Goal: Information Seeking & Learning: Check status

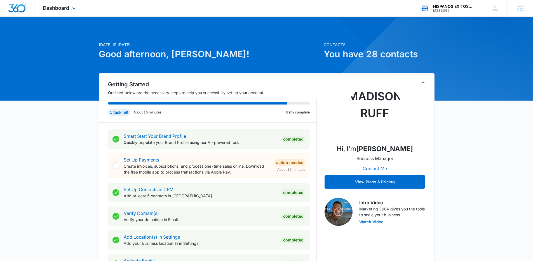
click at [455, 9] on div "M333069" at bounding box center [453, 11] width 41 height 4
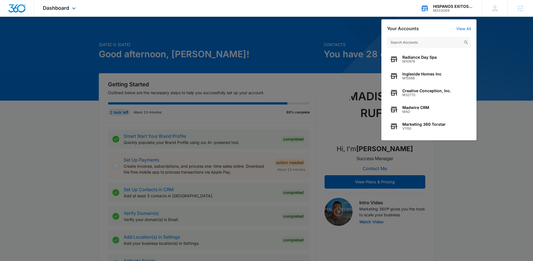
click at [434, 42] on input "text" at bounding box center [429, 42] width 84 height 11
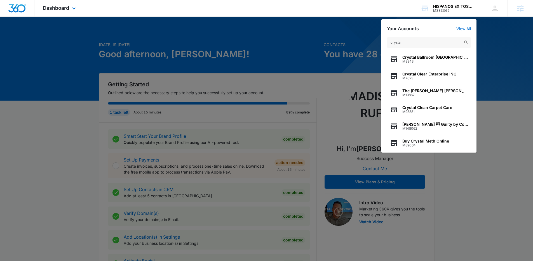
type input "crystal"
click at [430, 143] on span "Buy Crystal Meth Online" at bounding box center [425, 141] width 47 height 4
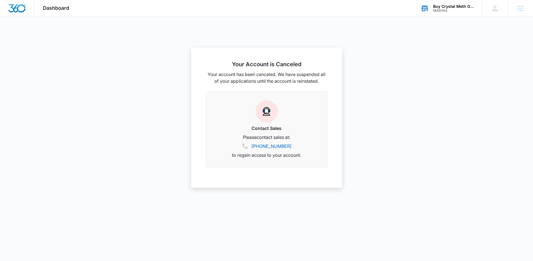
click at [449, 14] on div "Buy Crystal Meth Online M89064 Your Accounts View All" at bounding box center [447, 8] width 70 height 16
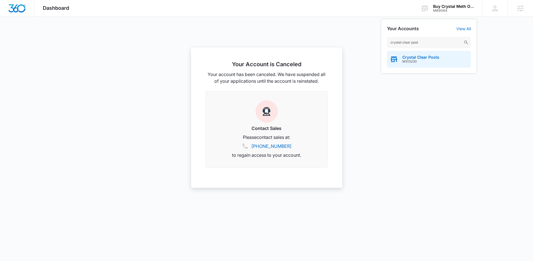
type input "crystal clear pool"
click at [429, 61] on span "M313230" at bounding box center [420, 62] width 37 height 4
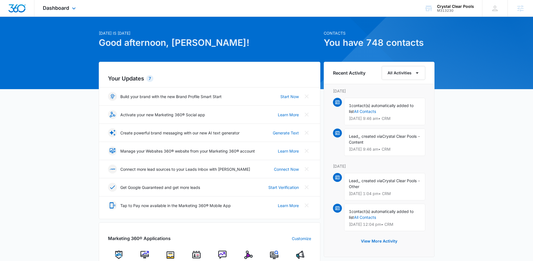
scroll to position [63, 0]
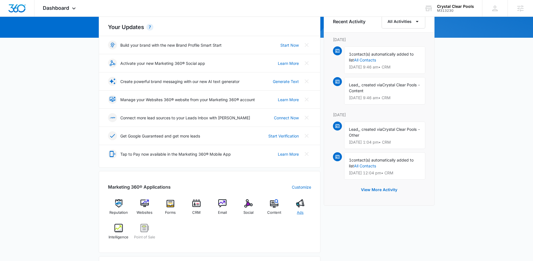
click at [299, 204] on img at bounding box center [300, 203] width 8 height 8
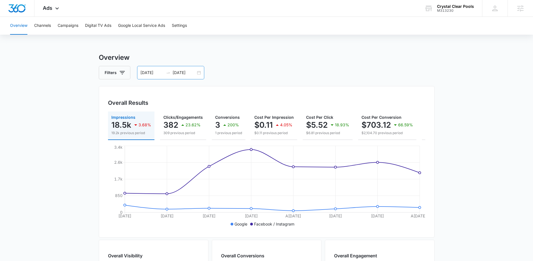
click at [185, 72] on input "08/22/2025" at bounding box center [184, 73] width 23 height 6
click at [192, 73] on input "08/22/2025" at bounding box center [184, 73] width 23 height 6
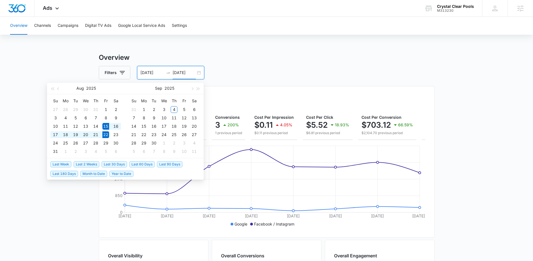
type input "08/22/2025"
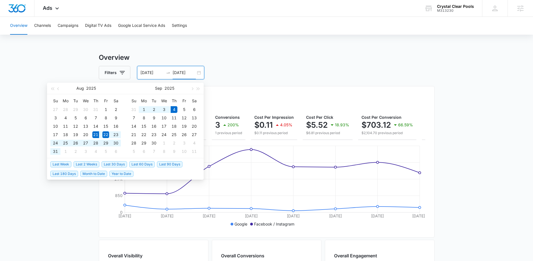
click at [86, 165] on span "Last 2 Weeks" at bounding box center [87, 164] width 26 height 6
type input "08/21/2025"
type input "09/04/2025"
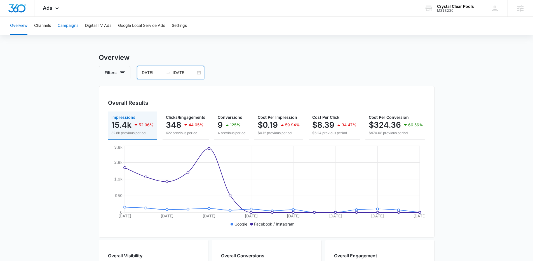
click at [68, 22] on button "Campaigns" at bounding box center [68, 26] width 21 height 18
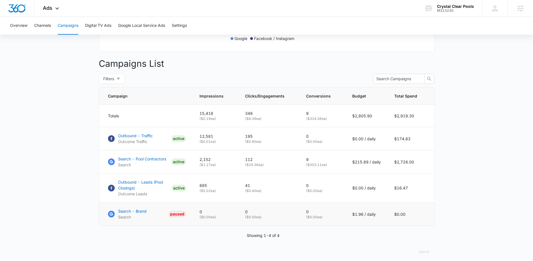
scroll to position [186, 0]
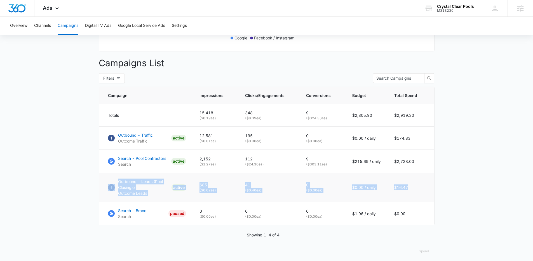
drag, startPoint x: 403, startPoint y: 196, endPoint x: 102, endPoint y: 181, distance: 302.1
click at [102, 181] on tr "Outbound - Leads (Pool Closings) Outcome Leads ACTIVE 685 ( $0.02 ea) 41 ( $0.4…" at bounding box center [266, 187] width 335 height 29
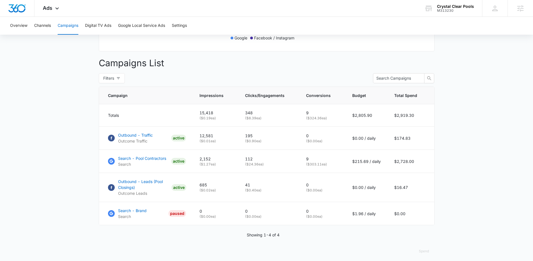
click at [488, 228] on main "Campaigns Filters 08/21/2025 09/04/2025 Overall Results Impressions 15.4k 52.96…" at bounding box center [266, 65] width 533 height 398
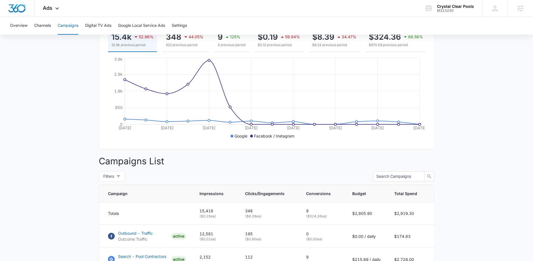
scroll to position [194, 0]
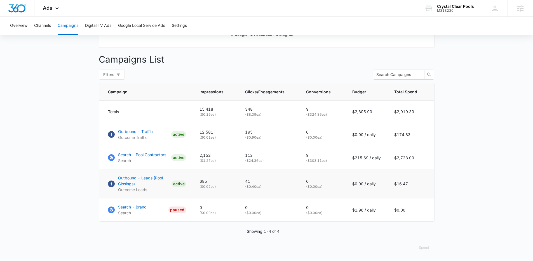
drag, startPoint x: 421, startPoint y: 187, endPoint x: 382, endPoint y: 187, distance: 39.1
click at [382, 187] on tr "Outbound - Leads (Pool Closings) Outcome Leads ACTIVE 685 ( $0.02 ea) 41 ( $0.4…" at bounding box center [266, 183] width 335 height 29
drag, startPoint x: 286, startPoint y: 188, endPoint x: 227, endPoint y: 182, distance: 59.4
click at [227, 182] on tr "Outbound - Leads (Pool Closings) Outcome Leads ACTIVE 685 ( $0.02 ea) 41 ( $0.4…" at bounding box center [266, 183] width 335 height 29
click at [480, 206] on main "Campaigns Filters 08/21/2025 09/04/2025 Overall Results Impressions 15.4k 52.96…" at bounding box center [266, 62] width 533 height 398
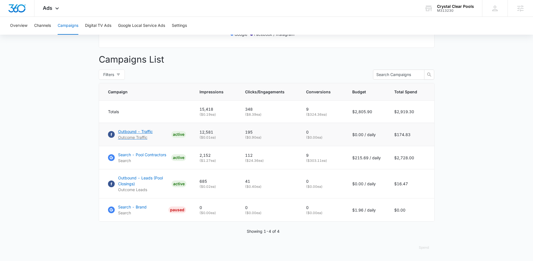
click at [151, 131] on p "Outbound - Traffic" at bounding box center [135, 132] width 35 height 6
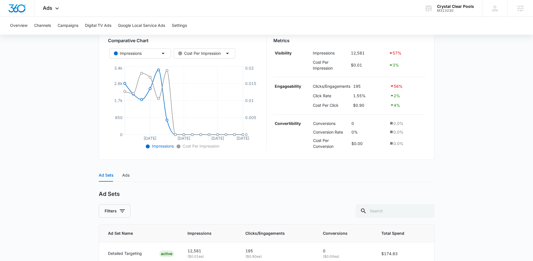
scroll to position [126, 0]
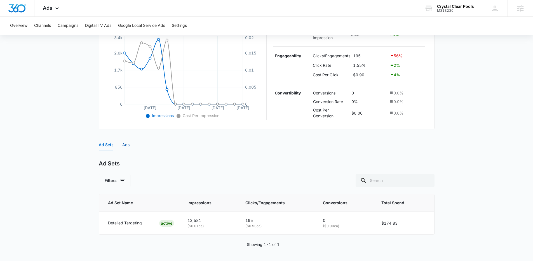
click at [123, 143] on div "Ads" at bounding box center [125, 145] width 7 height 6
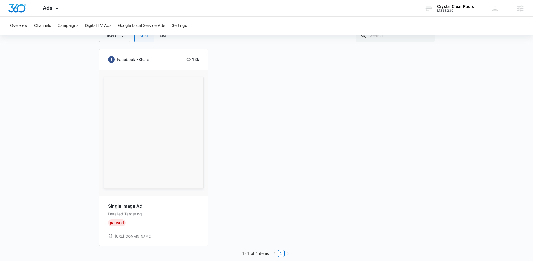
scroll to position [277, 0]
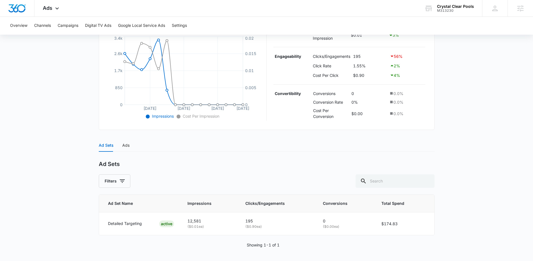
scroll to position [126, 0]
drag, startPoint x: 266, startPoint y: 219, endPoint x: 232, endPoint y: 221, distance: 34.2
click at [232, 221] on tr "Detailed Targeting ACTIVE 12,581 ( $0.01 ea) 195 ( $0.90 ea) 0 ( $0.00 ea) $174…" at bounding box center [266, 223] width 335 height 23
click at [458, 187] on main "Outbound - Traffic | Traffic Active $0.00 daily , $174.83 Spent Overview 08/21/…" at bounding box center [266, 93] width 533 height 335
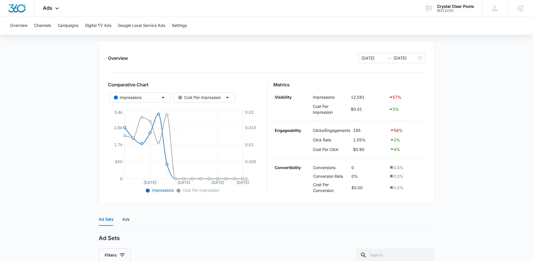
scroll to position [0, 0]
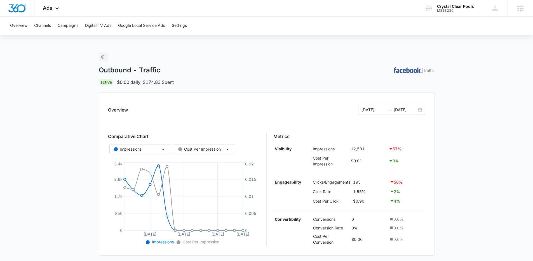
click at [103, 56] on icon "Back" at bounding box center [103, 57] width 7 height 7
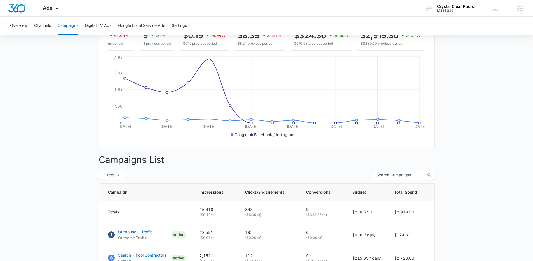
scroll to position [194, 0]
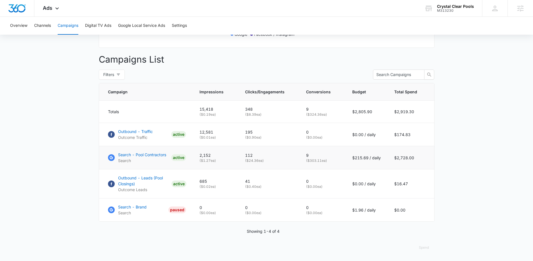
click at [131, 151] on td "Search - Pool Contractors Search ACTIVE" at bounding box center [146, 157] width 94 height 23
click at [131, 152] on p "Search - Pool Contractors" at bounding box center [142, 155] width 48 height 6
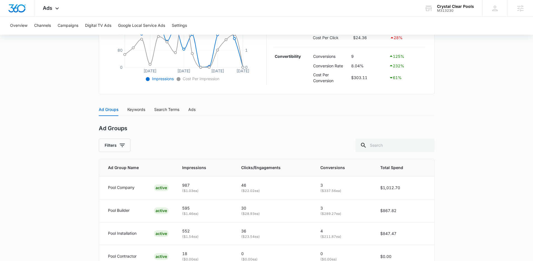
scroll to position [104, 0]
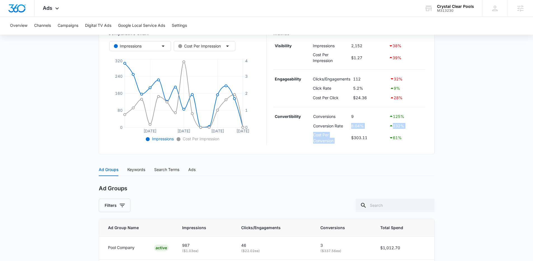
drag, startPoint x: 381, startPoint y: 131, endPoint x: 348, endPoint y: 126, distance: 33.9
click at [348, 126] on tbody "Convertibility Conversions 9 125 % Conversion Rate 8.04% 232 % Cost Per Convers…" at bounding box center [349, 128] width 152 height 33
click at [417, 127] on div "232 %" at bounding box center [406, 125] width 35 height 7
drag, startPoint x: 417, startPoint y: 127, endPoint x: 403, endPoint y: 127, distance: 14.0
click at [403, 127] on div "232 %" at bounding box center [406, 125] width 35 height 7
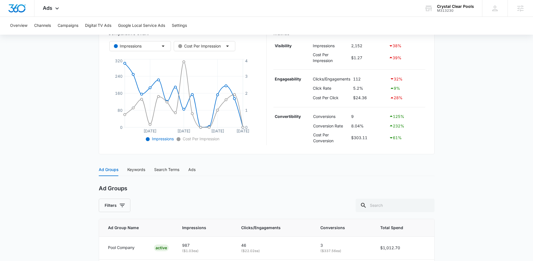
click at [438, 129] on main "Search - Pool Contractors | Search Active $215.69 daily , $2,728.00 Spent Overv…" at bounding box center [266, 152] width 533 height 406
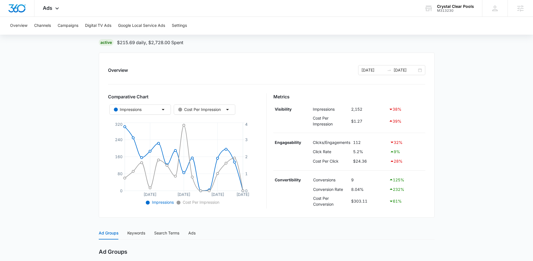
scroll to position [0, 0]
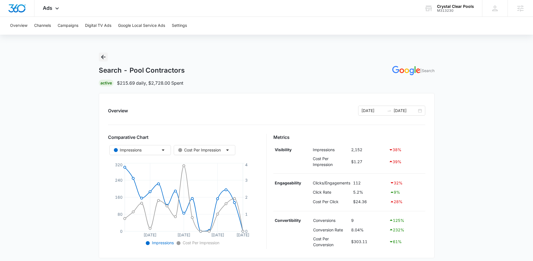
click at [103, 59] on icon "Back" at bounding box center [103, 57] width 4 height 4
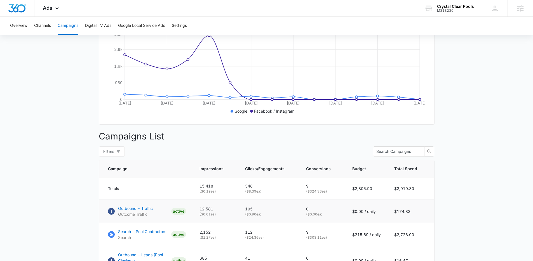
scroll to position [194, 0]
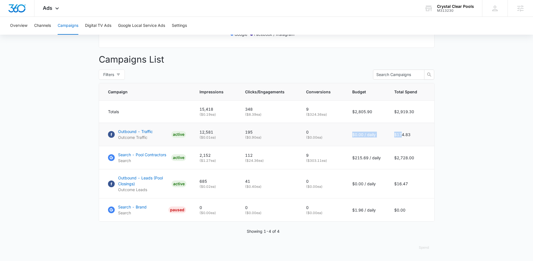
drag, startPoint x: 353, startPoint y: 136, endPoint x: 401, endPoint y: 136, distance: 48.1
click at [401, 136] on tr "Outbound - Traffic Outcome Traffic ACTIVE 12,581 ( $0.01 ea) 195 ( $0.90 ea) 0 …" at bounding box center [266, 134] width 335 height 23
click at [58, 11] on icon at bounding box center [57, 9] width 7 height 7
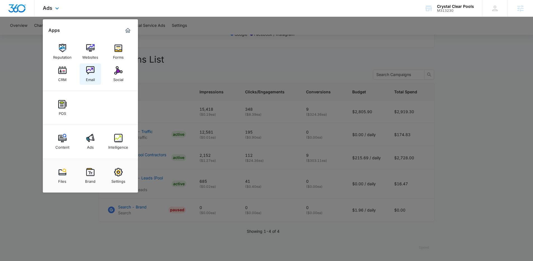
click at [88, 75] on div "Email" at bounding box center [90, 78] width 9 height 7
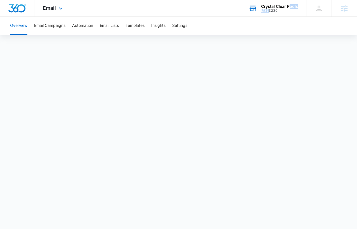
click at [269, 10] on div "Crystal Clear Pools M313230" at bounding box center [279, 8] width 37 height 8
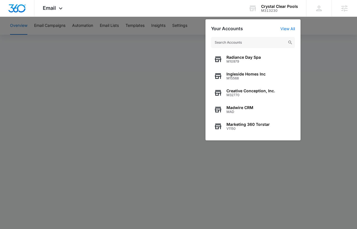
click at [341, 40] on div at bounding box center [178, 114] width 357 height 229
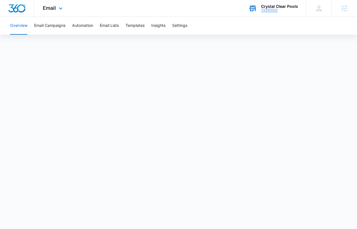
drag, startPoint x: 268, startPoint y: 13, endPoint x: 262, endPoint y: 12, distance: 5.9
click at [262, 12] on div "Crystal Clear Pools M313230 Your Accounts View All" at bounding box center [273, 8] width 66 height 16
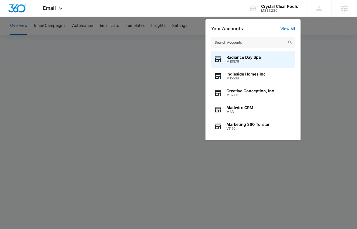
click at [330, 41] on div at bounding box center [178, 114] width 357 height 229
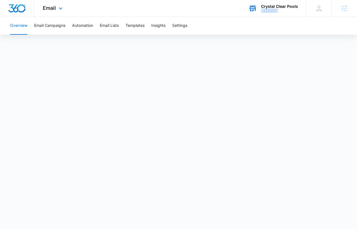
drag, startPoint x: 286, startPoint y: 11, endPoint x: 263, endPoint y: 11, distance: 23.2
click at [263, 11] on div "M313230" at bounding box center [279, 11] width 37 height 4
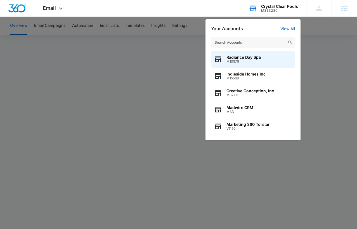
click at [273, 9] on div "M313230" at bounding box center [279, 11] width 37 height 4
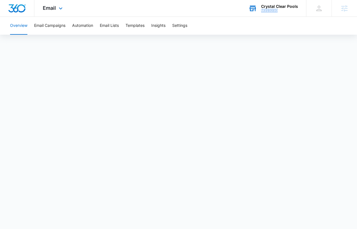
click at [273, 9] on div "M313230" at bounding box center [279, 11] width 37 height 4
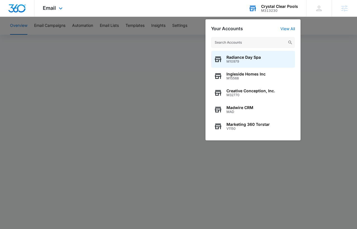
click at [260, 42] on input "text" at bounding box center [253, 42] width 84 height 11
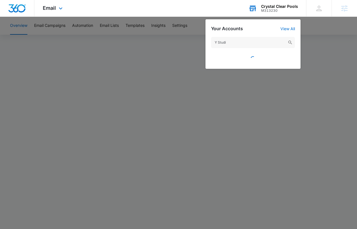
type input "Y Studio"
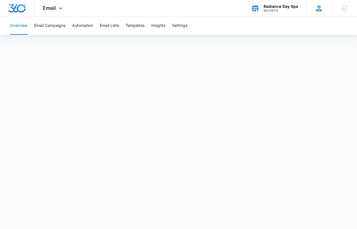
click at [311, 6] on div "Mary Brenton mary.brenton@madwire.com My Profile Notifications Support Logout T…" at bounding box center [318, 8] width 25 height 16
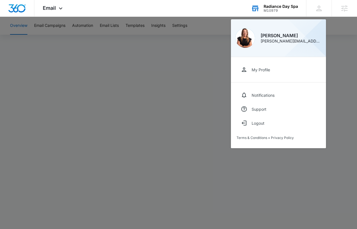
click at [281, 5] on div "Radiance Day Spa" at bounding box center [281, 6] width 34 height 4
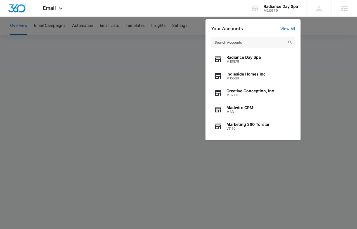
click at [249, 44] on input "text" at bounding box center [253, 42] width 84 height 11
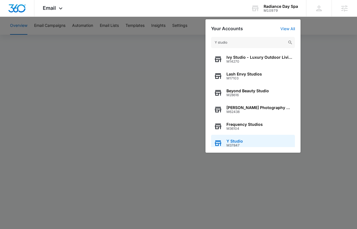
type input "Y studio"
click at [245, 140] on div "Y Studio M37847" at bounding box center [253, 143] width 84 height 17
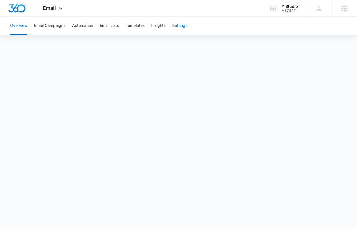
click at [185, 27] on button "Settings" at bounding box center [179, 26] width 15 height 18
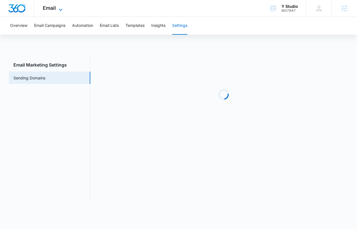
click at [48, 10] on span "Email" at bounding box center [49, 8] width 13 height 6
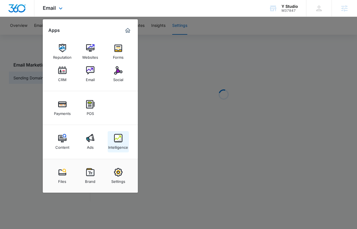
click at [116, 137] on img at bounding box center [118, 138] width 8 height 8
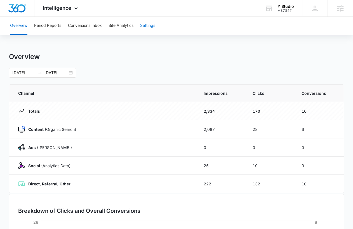
click at [150, 25] on button "Settings" at bounding box center [147, 26] width 15 height 18
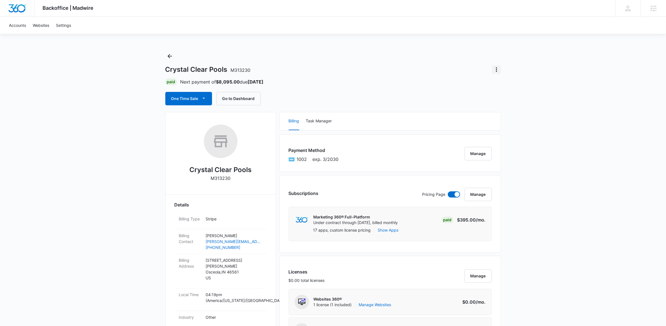
click at [493, 69] on icon "Actions" at bounding box center [496, 69] width 7 height 7
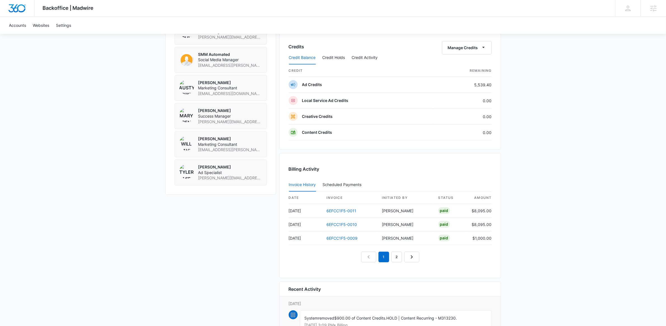
scroll to position [511, 0]
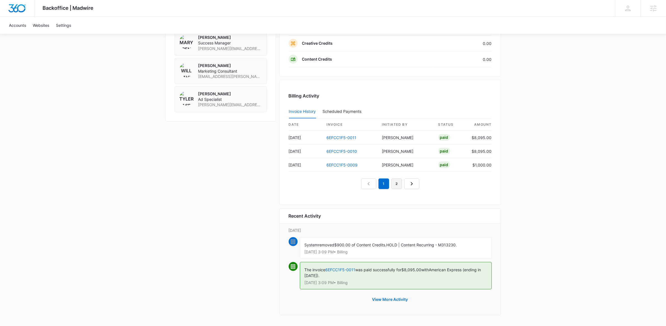
click at [397, 185] on link "2" at bounding box center [396, 184] width 11 height 11
click at [403, 183] on link "3" at bounding box center [403, 184] width 11 height 11
click at [402, 183] on nav "1 2 3 4" at bounding box center [390, 184] width 84 height 11
click at [412, 183] on link "4" at bounding box center [409, 184] width 11 height 11
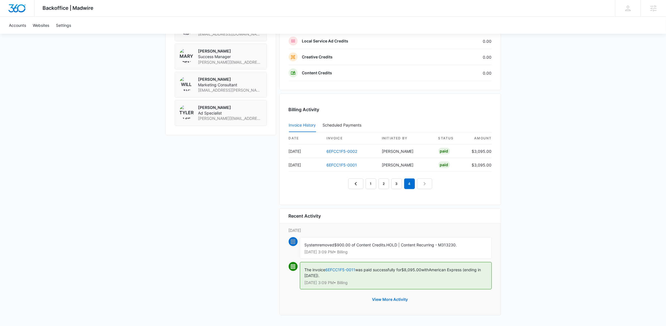
scroll to position [497, 0]
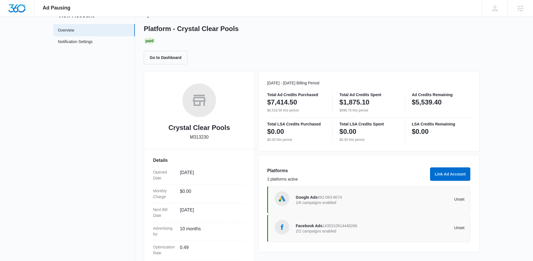
scroll to position [51, 0]
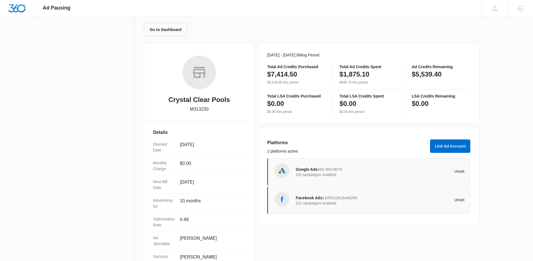
click at [341, 202] on p "2/2 campaigns enabled" at bounding box center [338, 203] width 84 height 4
